Goal: Register for event/course: Sign up to attend an event or enroll in a course

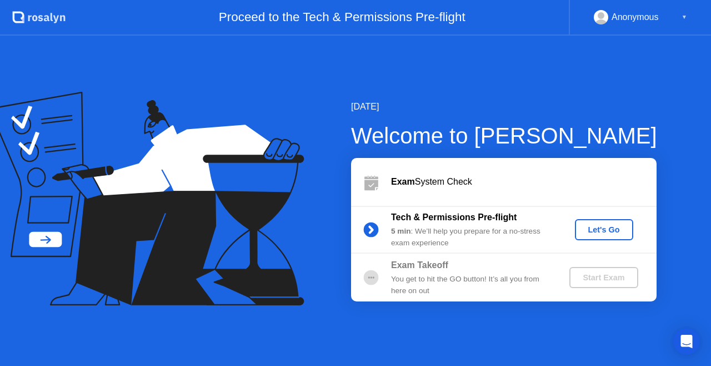
click at [599, 227] on div "Let's Go" at bounding box center [604, 229] width 49 height 9
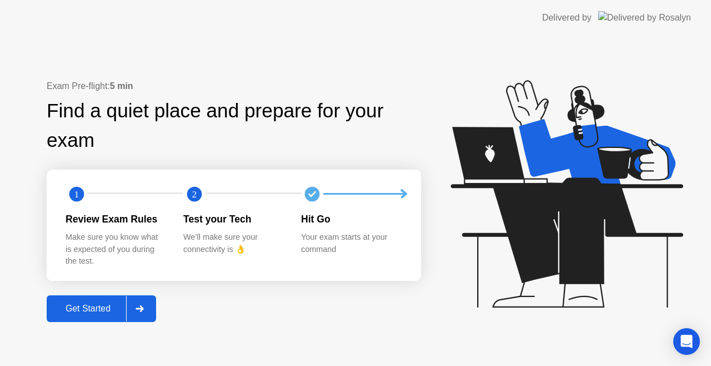
click at [63, 311] on div "Get Started" at bounding box center [88, 308] width 76 height 10
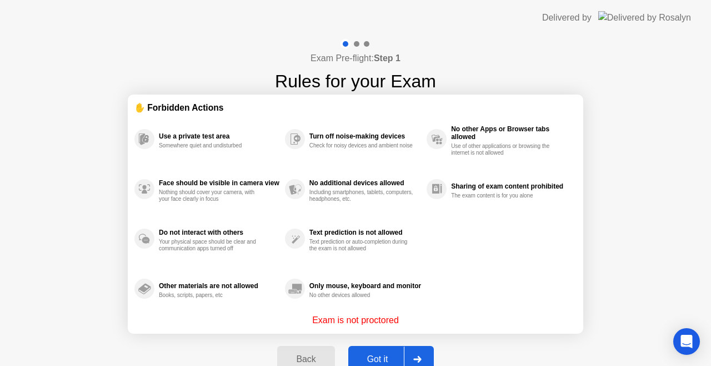
click at [373, 352] on button "Got it" at bounding box center [391, 359] width 86 height 27
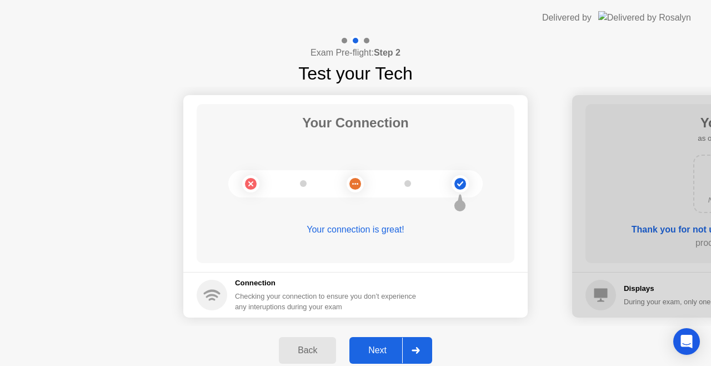
click at [459, 186] on circle at bounding box center [461, 184] width 12 height 12
click at [242, 277] on h5 "Connection" at bounding box center [329, 282] width 188 height 11
click at [210, 296] on circle at bounding box center [212, 295] width 31 height 31
click at [413, 349] on icon at bounding box center [416, 350] width 8 height 7
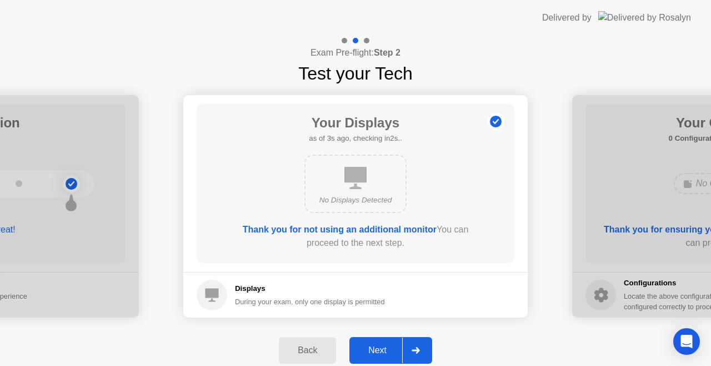
click at [374, 341] on button "Next" at bounding box center [391, 350] width 83 height 27
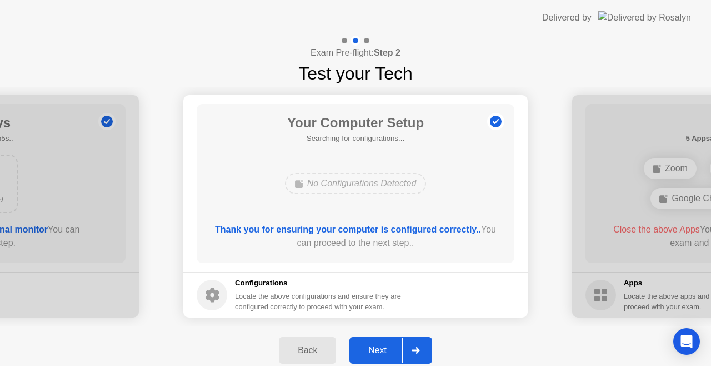
click at [416, 347] on icon at bounding box center [416, 350] width 8 height 7
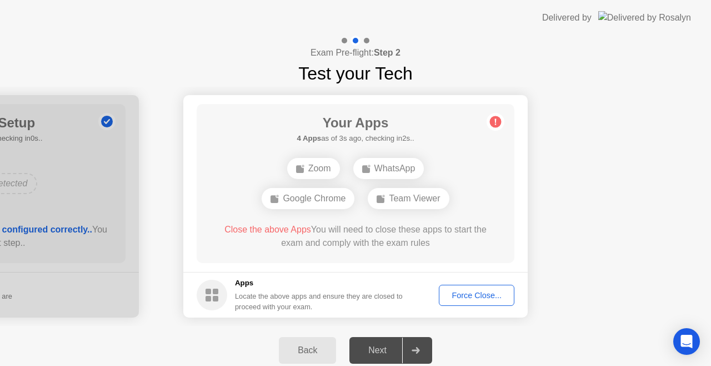
click at [460, 293] on div "Force Close..." at bounding box center [477, 295] width 68 height 9
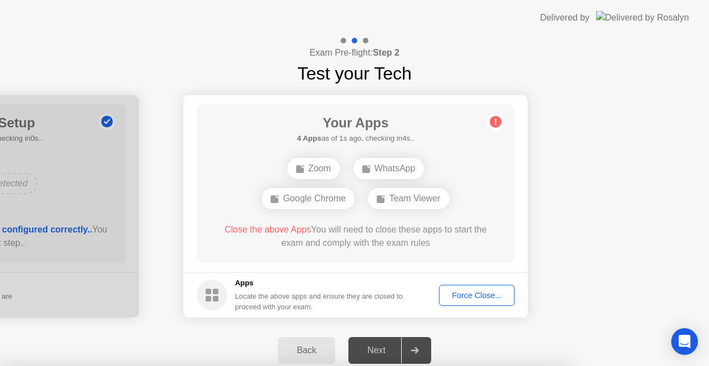
click at [573, 365] on div at bounding box center [354, 366] width 709 height 0
drag, startPoint x: 482, startPoint y: 54, endPoint x: 482, endPoint y: 93, distance: 38.9
click at [482, 365] on div at bounding box center [354, 366] width 709 height 0
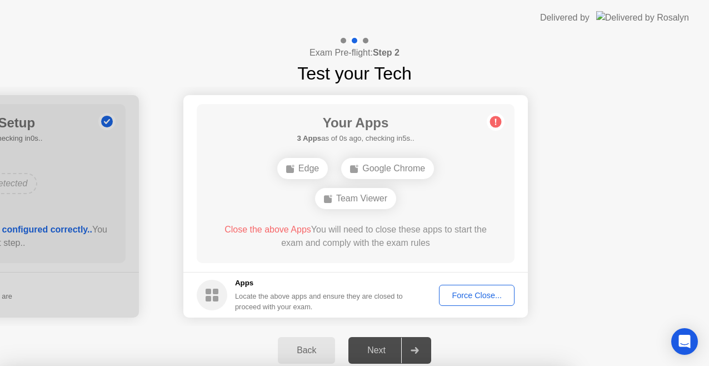
click at [306, 365] on div at bounding box center [354, 366] width 709 height 0
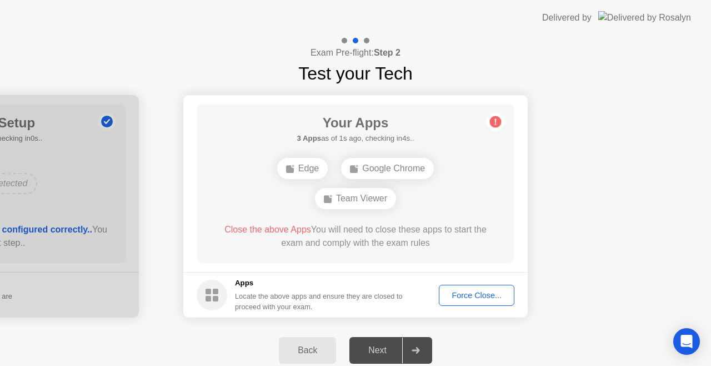
click at [297, 353] on div "Back" at bounding box center [307, 350] width 51 height 10
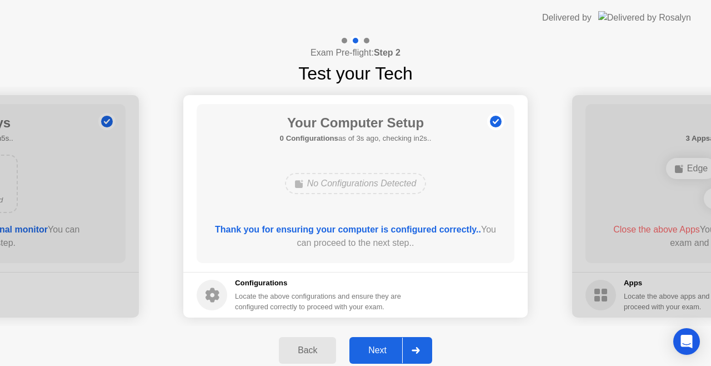
click at [358, 353] on div "Next" at bounding box center [377, 350] width 49 height 10
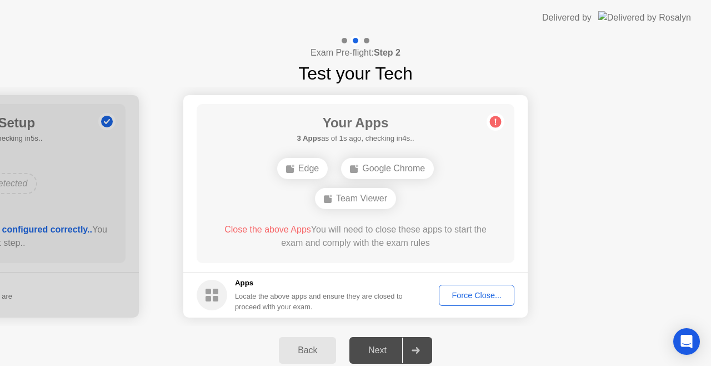
click at [358, 353] on div "Next" at bounding box center [377, 350] width 49 height 10
click at [363, 350] on div "Next" at bounding box center [377, 350] width 49 height 10
click at [302, 162] on div "Edge" at bounding box center [302, 168] width 51 height 21
click at [486, 295] on div "Force Close..." at bounding box center [477, 295] width 68 height 9
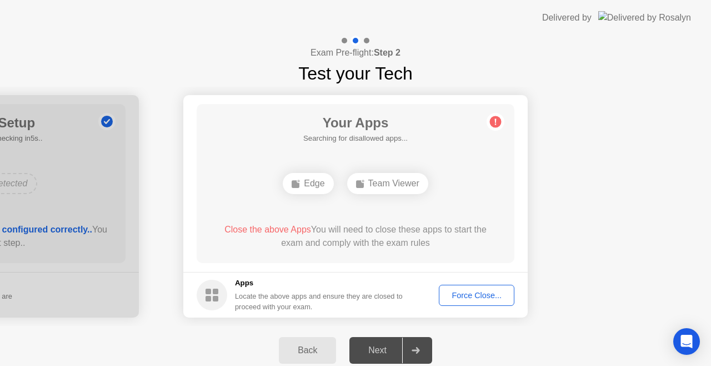
click at [423, 353] on div at bounding box center [415, 350] width 27 height 26
click at [476, 288] on button "Force Close..." at bounding box center [477, 295] width 76 height 21
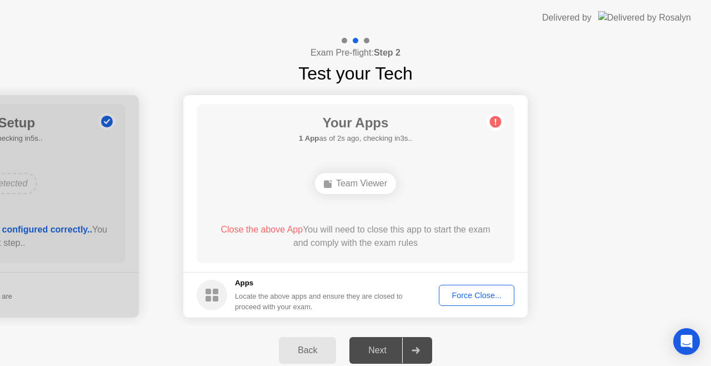
click at [361, 187] on div "Team Viewer" at bounding box center [355, 183] width 81 height 21
click at [464, 291] on div "Force Close..." at bounding box center [477, 295] width 68 height 9
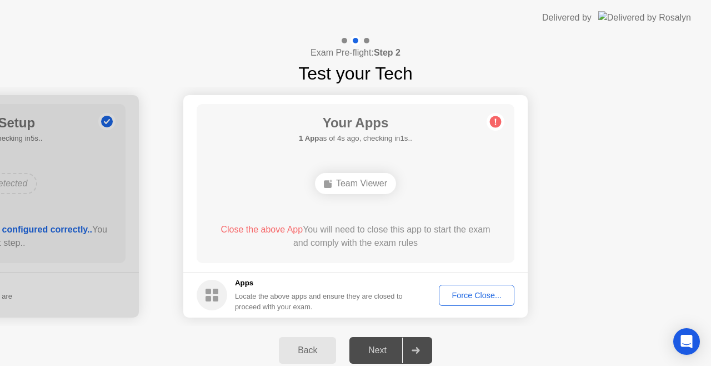
click at [466, 292] on div "Force Close..." at bounding box center [477, 295] width 68 height 9
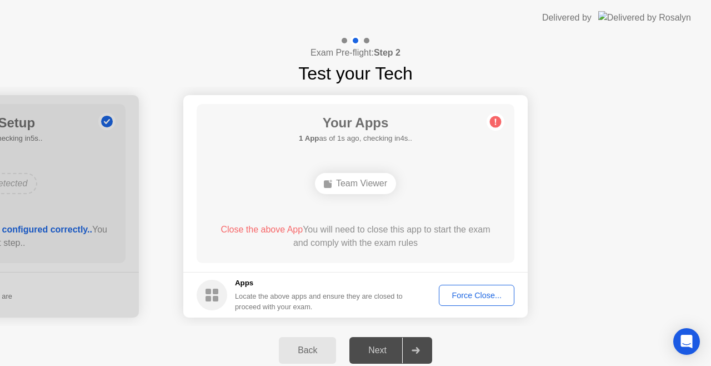
click at [477, 291] on div "Force Close..." at bounding box center [477, 295] width 68 height 9
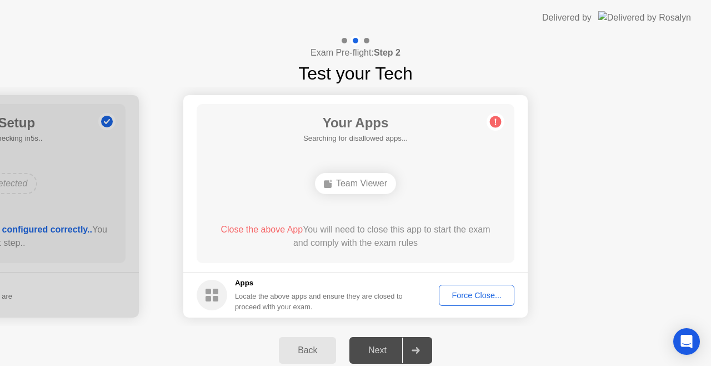
click at [479, 291] on div "Force Close..." at bounding box center [477, 295] width 68 height 9
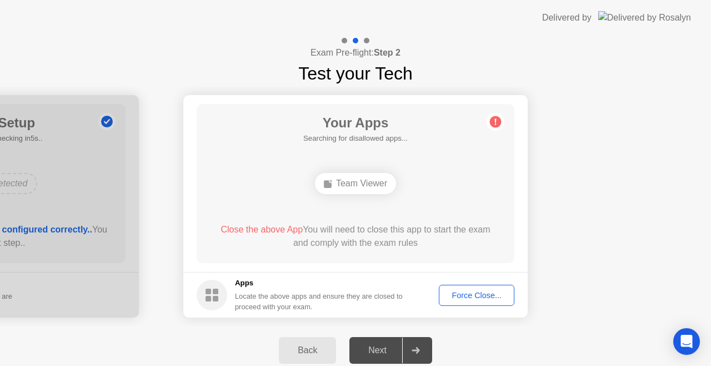
click at [303, 351] on div "Back" at bounding box center [307, 350] width 51 height 10
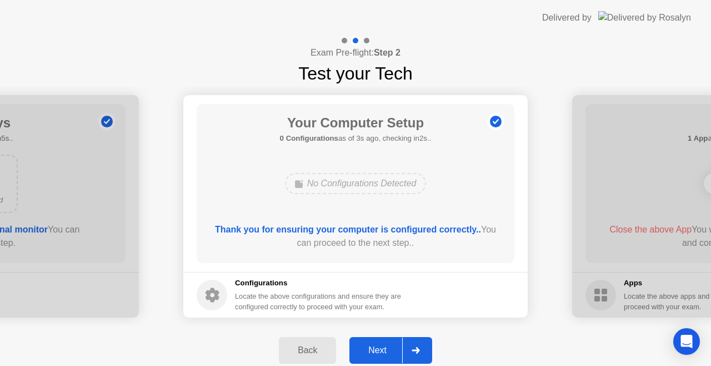
click at [377, 350] on div "Next" at bounding box center [377, 350] width 49 height 10
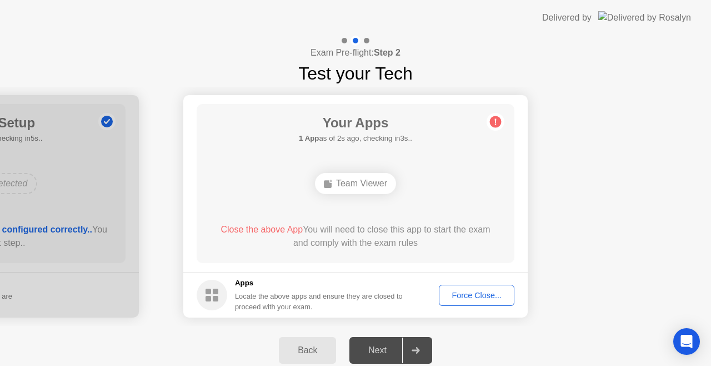
click at [312, 345] on div "Back" at bounding box center [307, 350] width 51 height 10
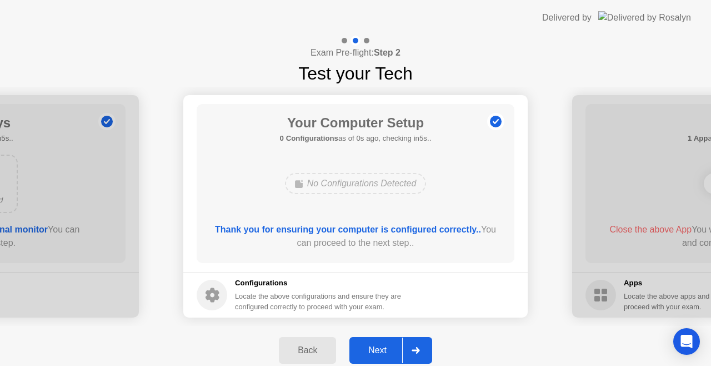
click at [312, 345] on div "Back" at bounding box center [307, 350] width 51 height 10
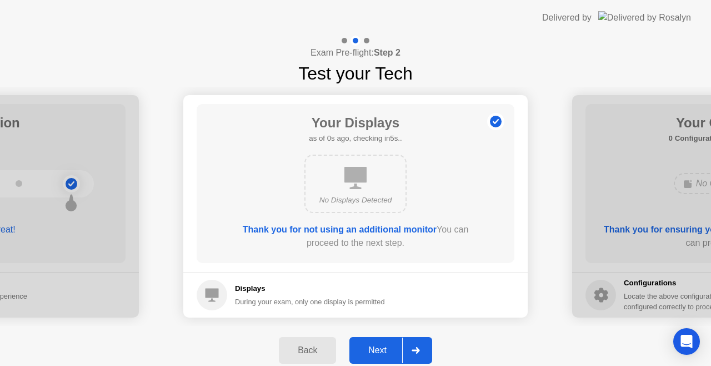
click at [312, 345] on div "Back" at bounding box center [307, 350] width 51 height 10
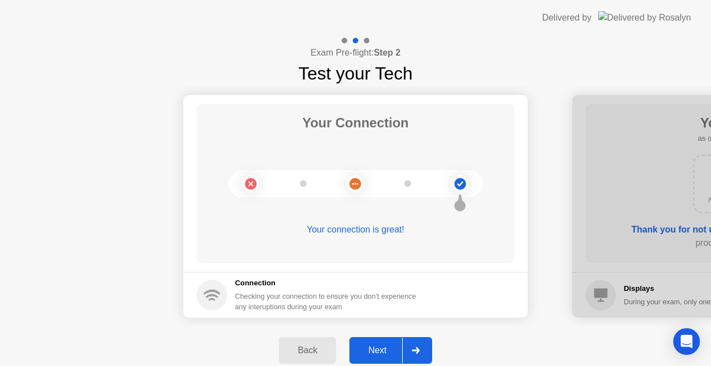
click at [371, 346] on div "Next" at bounding box center [377, 350] width 49 height 10
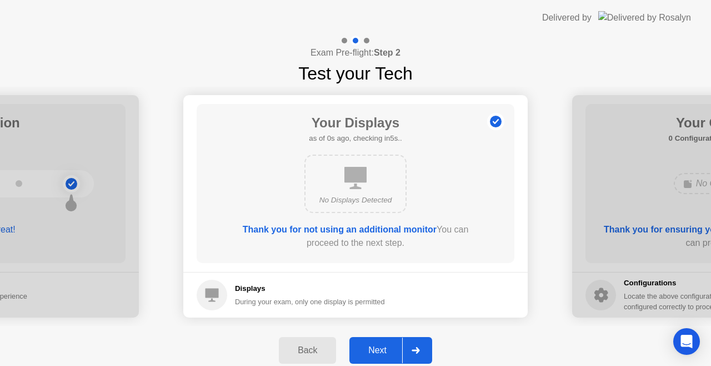
click at [371, 346] on div "Next" at bounding box center [377, 350] width 49 height 10
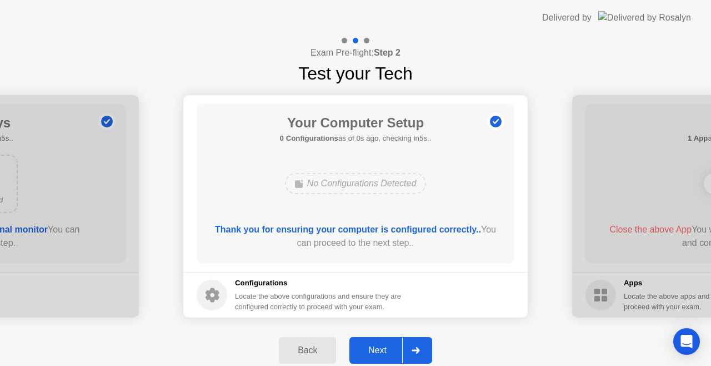
click at [370, 347] on div "Next" at bounding box center [377, 350] width 49 height 10
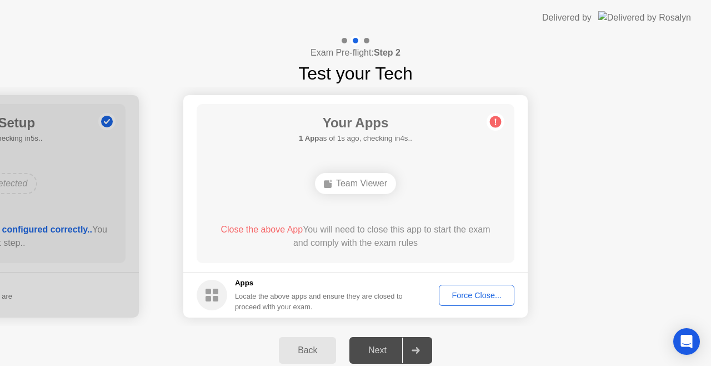
click at [468, 287] on button "Force Close..." at bounding box center [477, 295] width 76 height 21
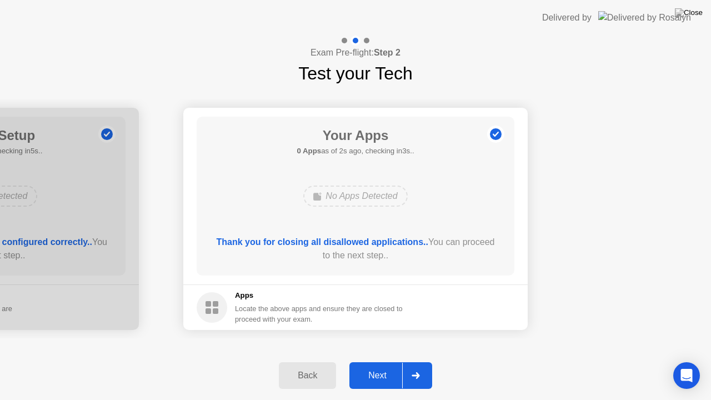
click at [377, 365] on div "Next" at bounding box center [377, 376] width 49 height 10
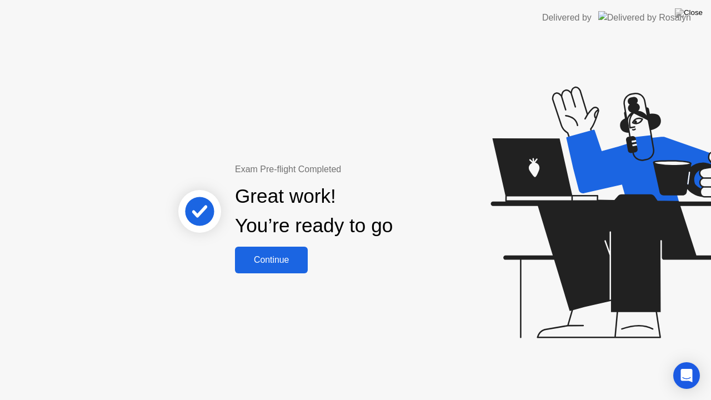
click at [274, 251] on button "Continue" at bounding box center [271, 260] width 73 height 27
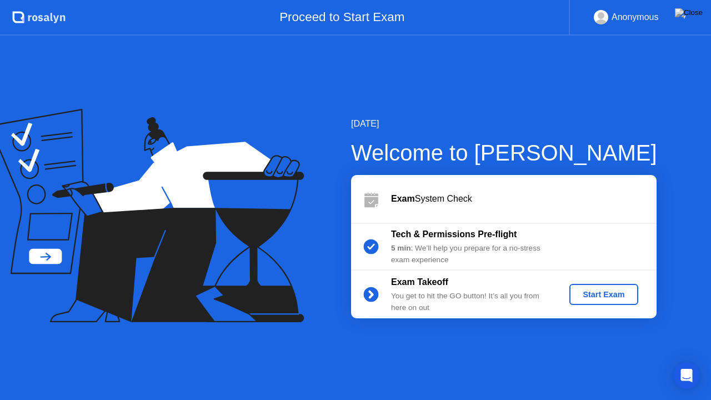
click at [615, 297] on div "Start Exam" at bounding box center [603, 294] width 59 height 9
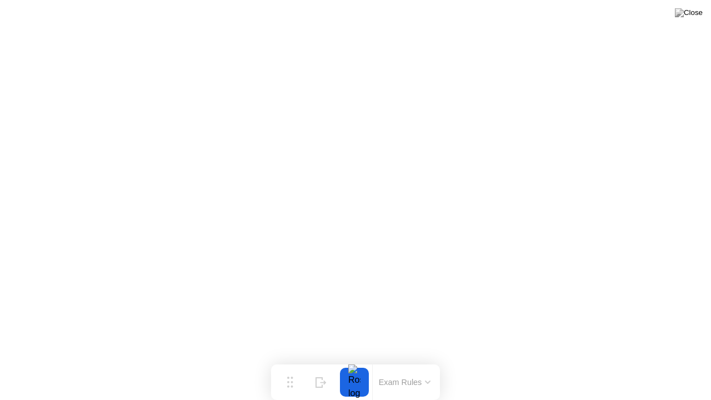
click at [688, 17] on button at bounding box center [688, 13] width 33 height 14
click at [418, 365] on button "Exam Rules" at bounding box center [405, 382] width 59 height 10
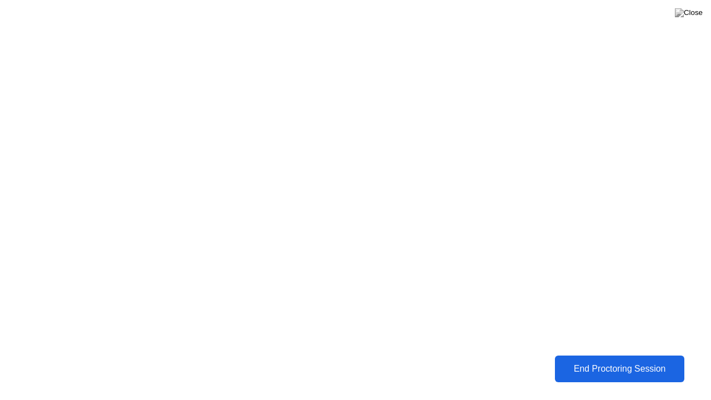
click at [595, 365] on div "End Proctoring Session" at bounding box center [620, 369] width 123 height 10
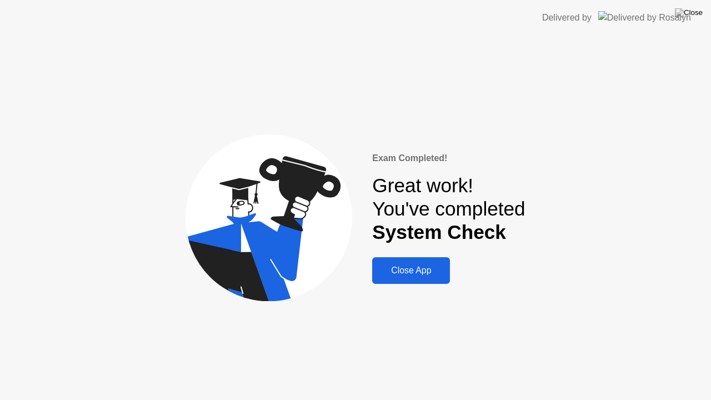
click at [398, 272] on div "Close App" at bounding box center [411, 271] width 71 height 10
